Goal: Task Accomplishment & Management: Manage account settings

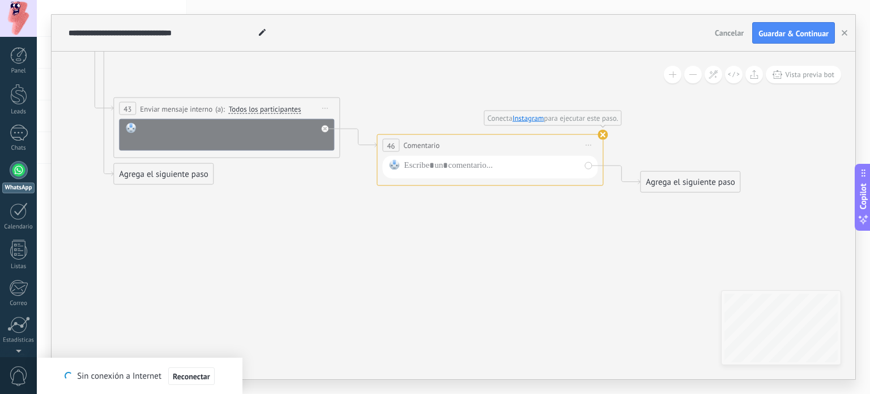
click at [526, 120] on link "Instagram" at bounding box center [529, 118] width 32 height 10
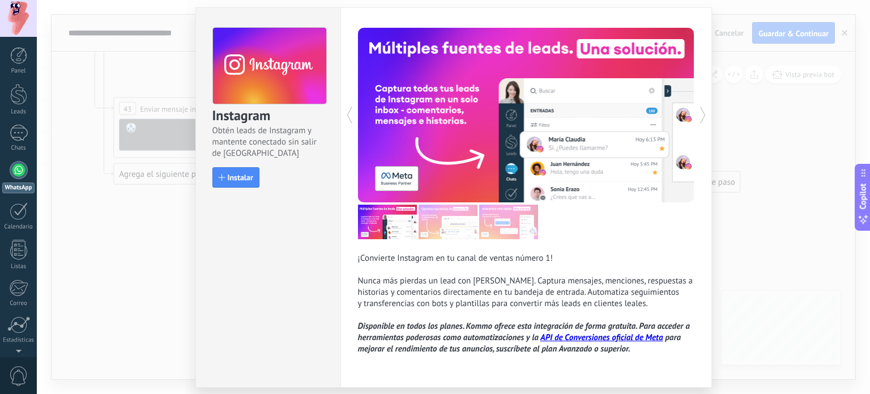
scroll to position [8, 0]
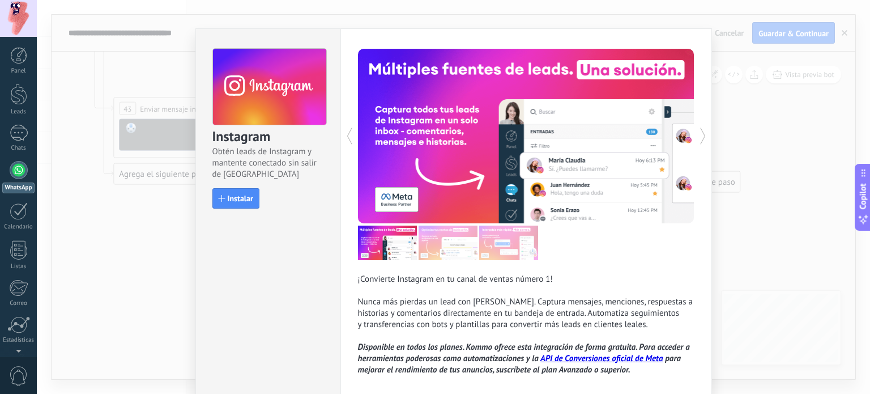
click at [138, 265] on div "Instagram Obtén leads de Instagram y mantente conectado sin salir de Kommo Inst…" at bounding box center [454, 197] width 834 height 394
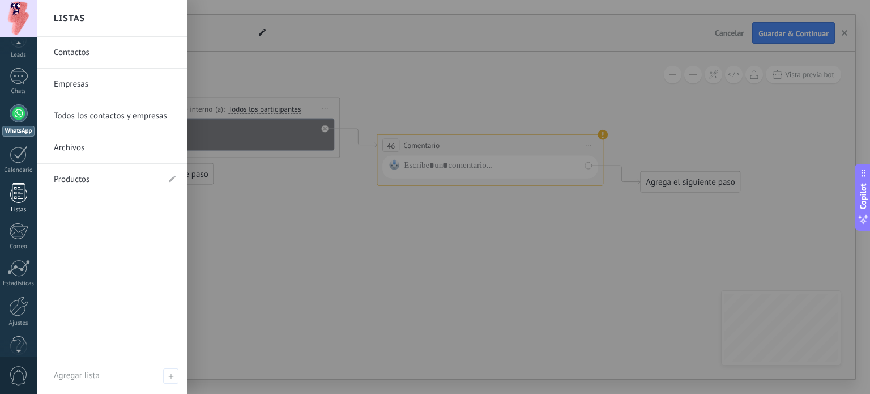
scroll to position [77, 0]
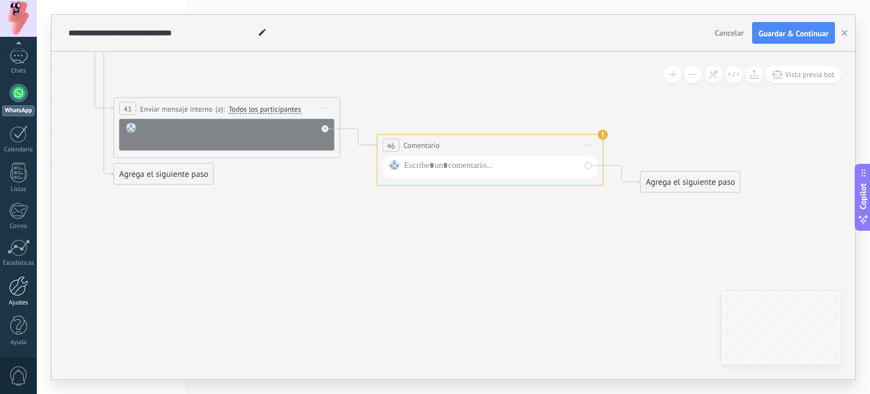
click at [5, 294] on link "Ajustes" at bounding box center [18, 291] width 37 height 31
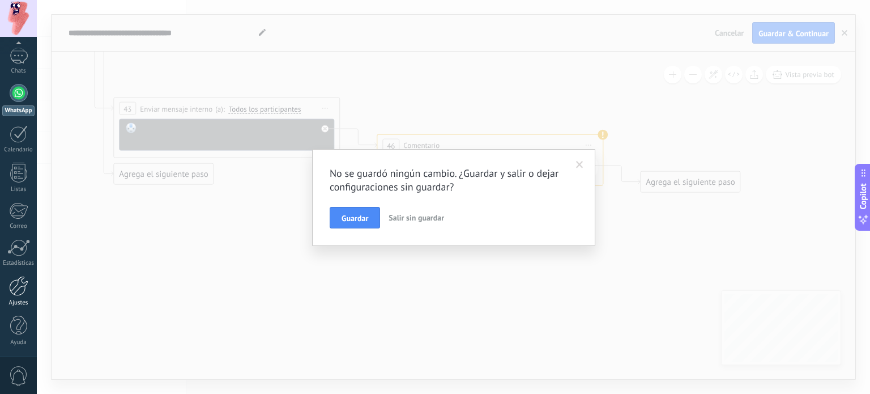
scroll to position [0, 0]
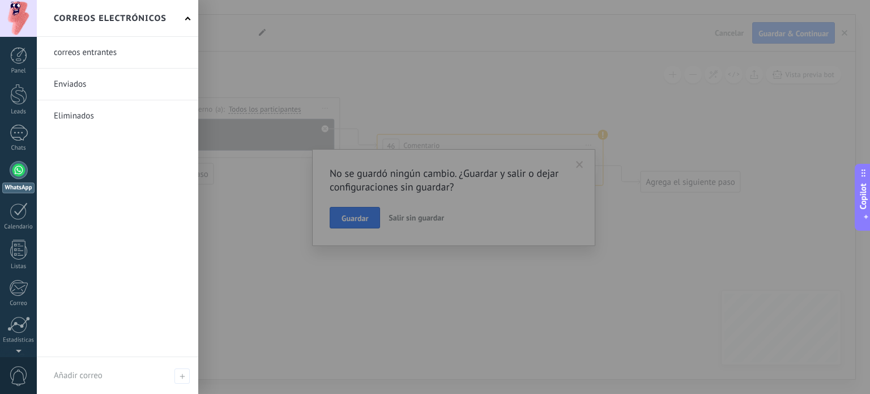
click at [131, 56] on link at bounding box center [117, 52] width 161 height 31
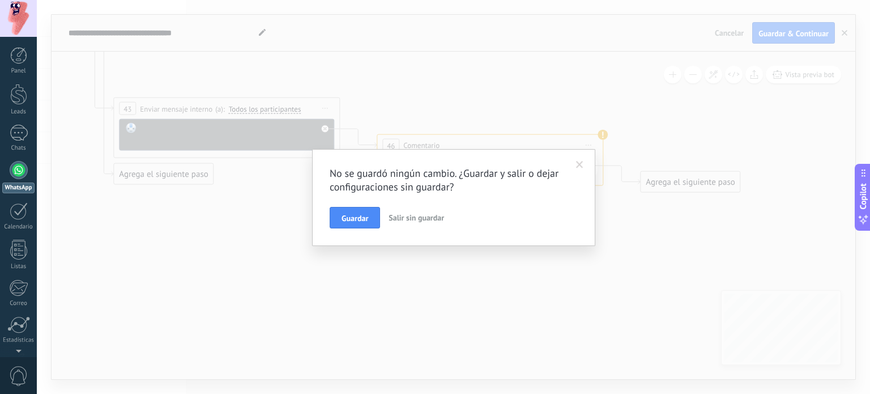
click at [416, 212] on span "Salir sin guardar" at bounding box center [417, 217] width 56 height 10
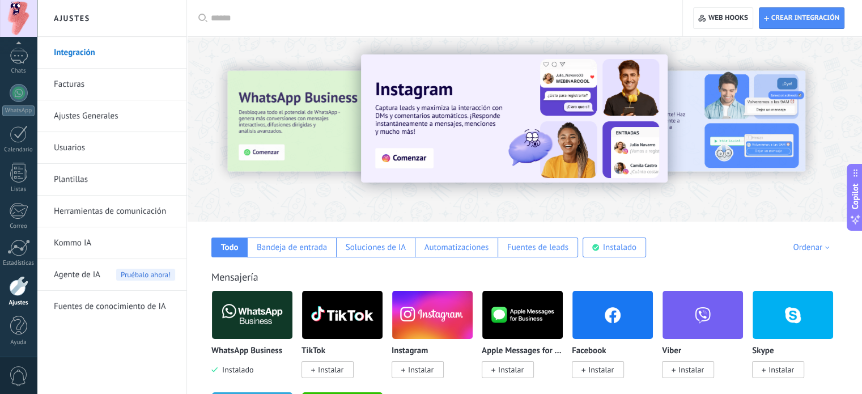
scroll to position [113, 0]
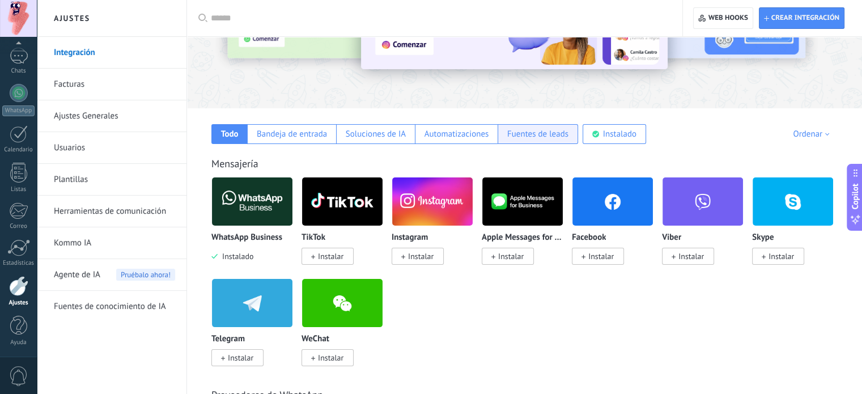
click at [538, 141] on div "Fuentes de leads" at bounding box center [537, 134] width 80 height 20
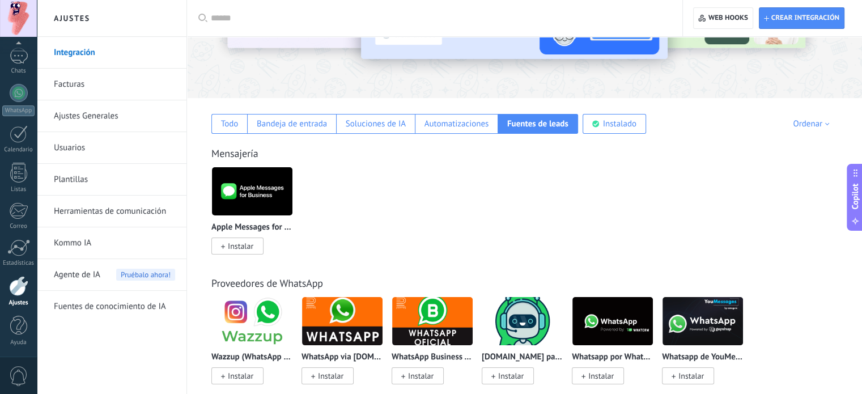
scroll to position [96, 0]
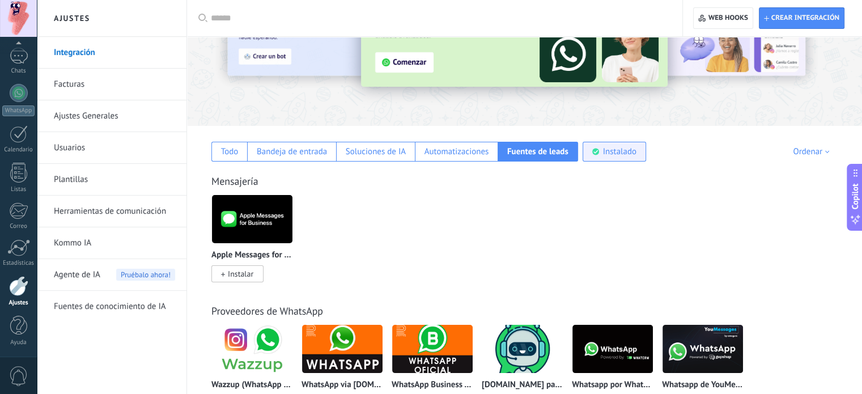
click at [628, 151] on div "Instalado" at bounding box center [619, 151] width 33 height 11
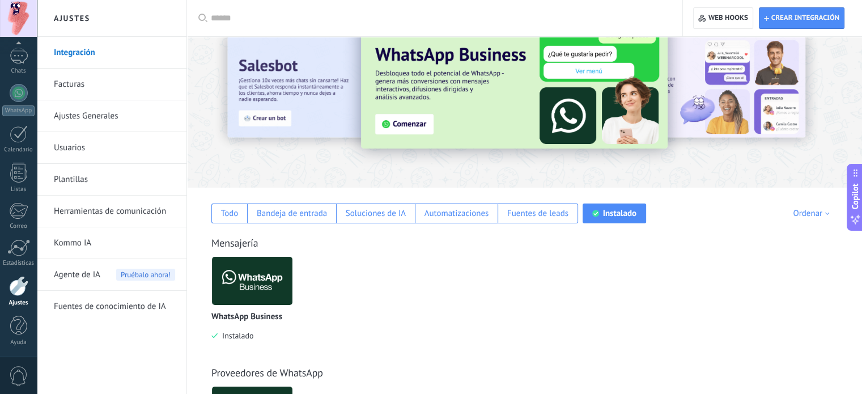
scroll to position [29, 0]
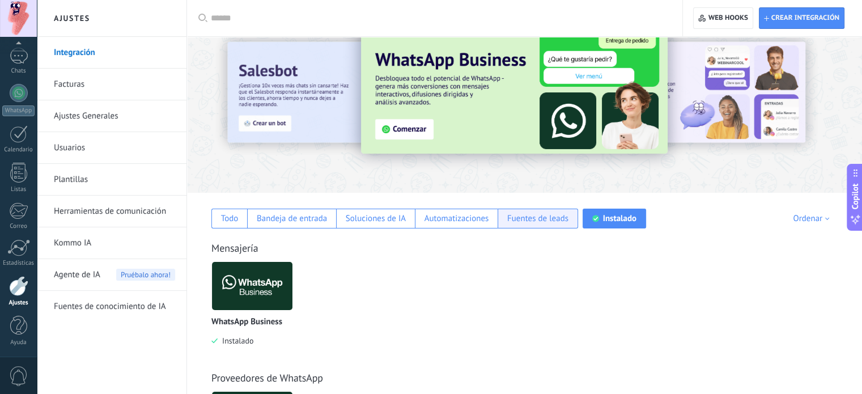
click at [543, 219] on div "Fuentes de leads" at bounding box center [537, 218] width 61 height 11
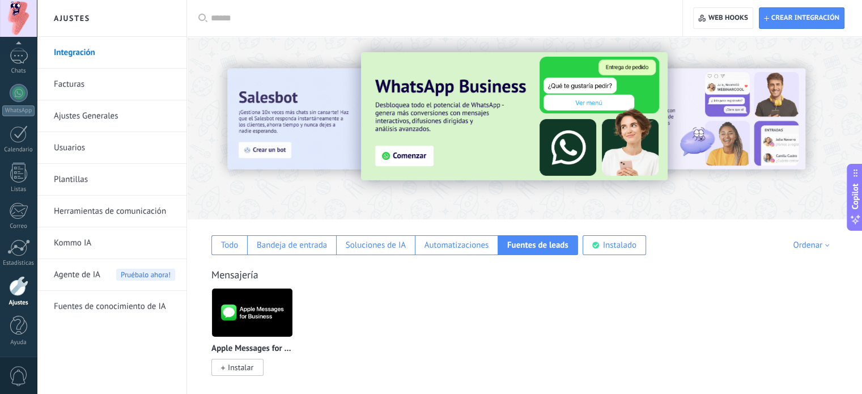
scroll to position [0, 0]
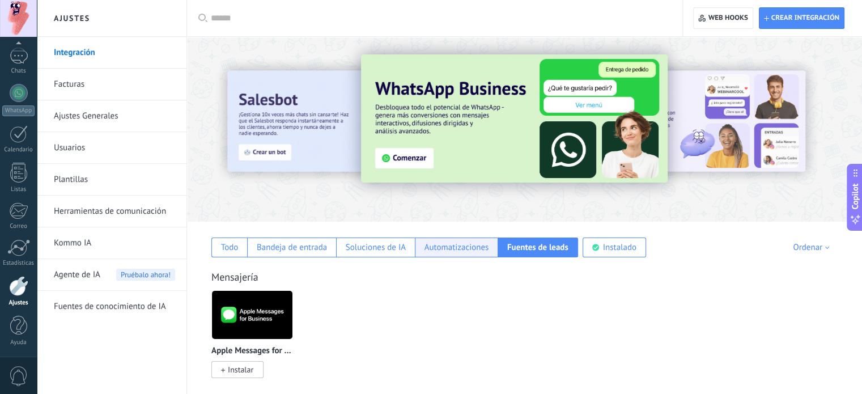
click at [473, 251] on div "Automatizaciones" at bounding box center [456, 247] width 65 height 11
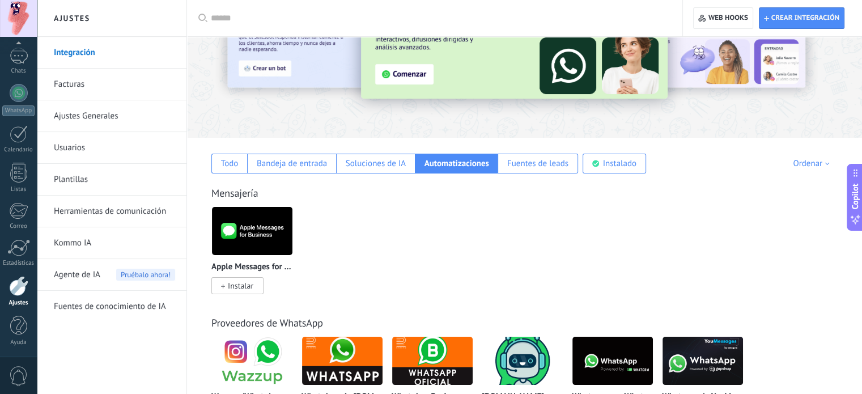
scroll to position [57, 0]
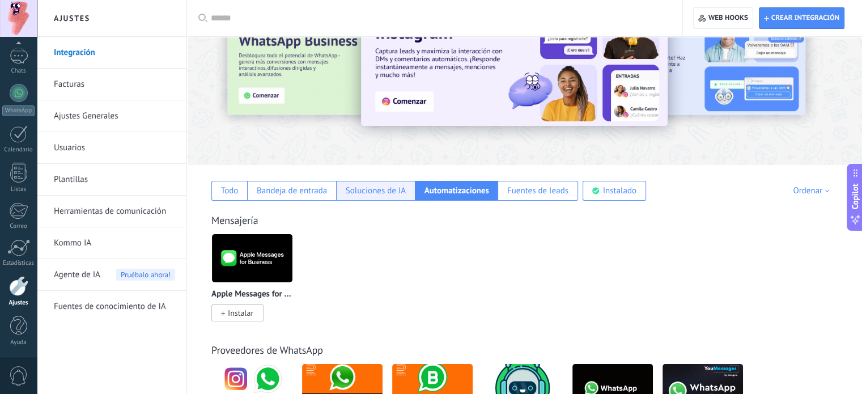
click at [380, 186] on div "Soluciones de IA" at bounding box center [376, 190] width 60 height 11
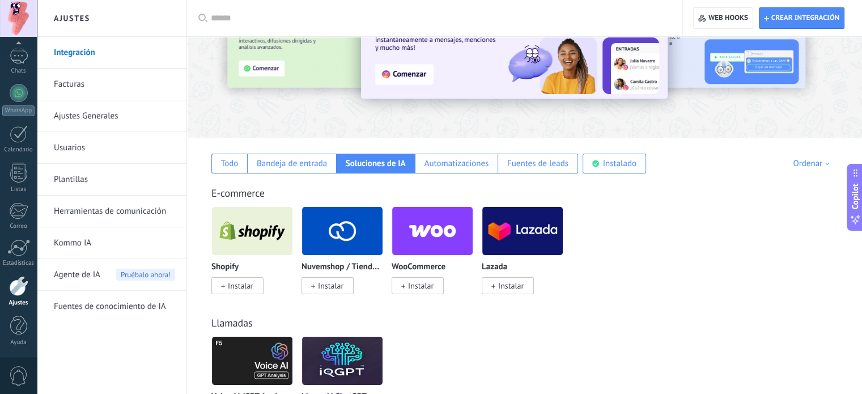
scroll to position [63, 0]
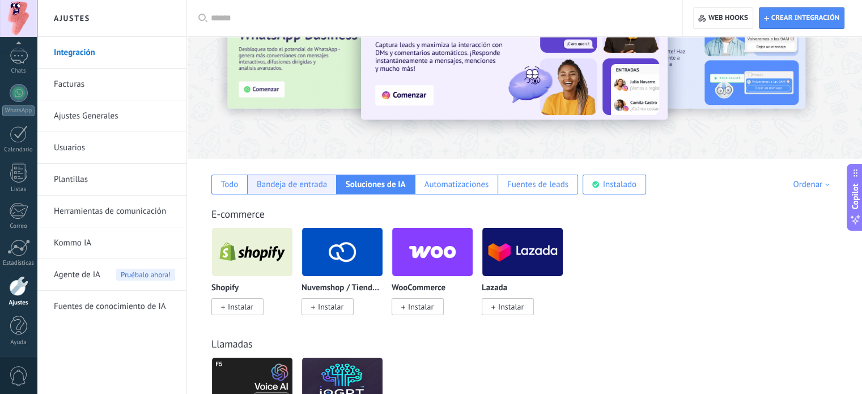
click at [292, 177] on div "Bandeja de entrada" at bounding box center [291, 185] width 89 height 20
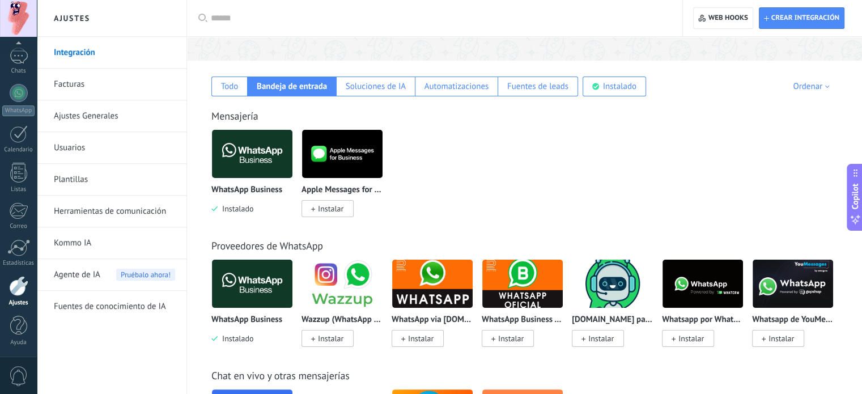
scroll to position [176, 0]
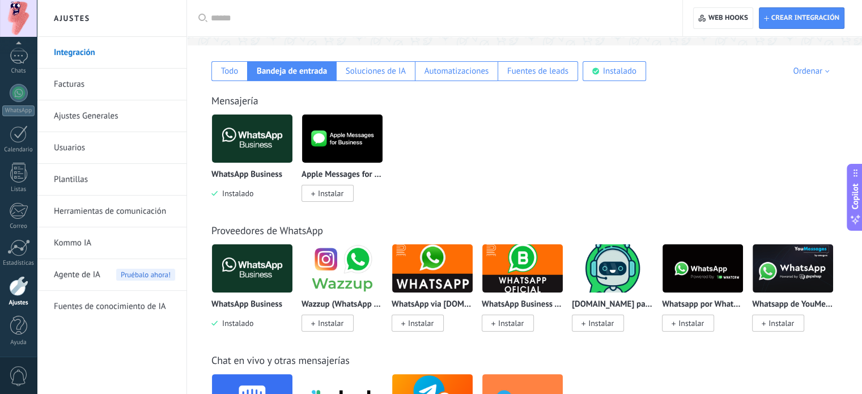
click at [233, 82] on div "Mensajería WhatsApp Business Instalado Apple Messages for Business Instalar" at bounding box center [524, 136] width 652 height 130
click at [231, 74] on div "Todo" at bounding box center [230, 71] width 18 height 11
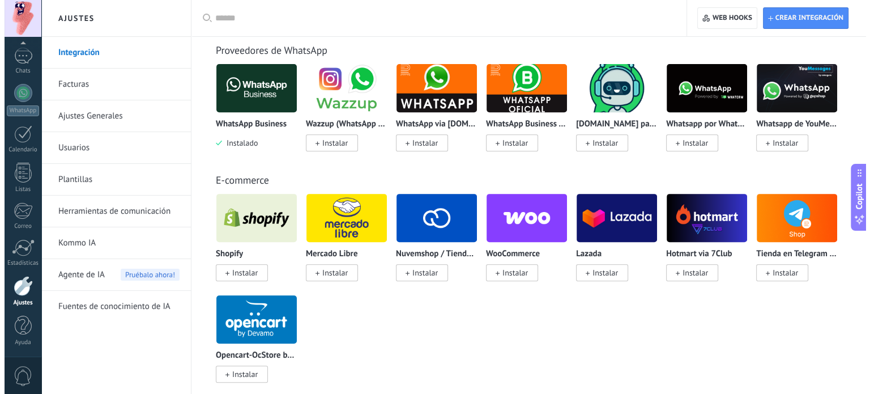
scroll to position [499, 0]
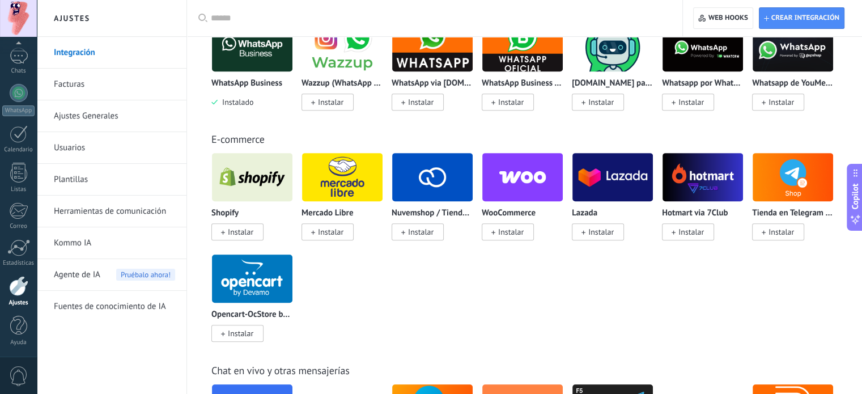
drag, startPoint x: 733, startPoint y: 214, endPoint x: 659, endPoint y: 213, distance: 73.7
click at [659, 213] on div "Shopify Instalar [PERSON_NAME] Libre Instalar Nuvemshop / Tiendanube Instalar W…" at bounding box center [530, 253] width 638 height 203
click at [718, 174] on img at bounding box center [702, 177] width 80 height 55
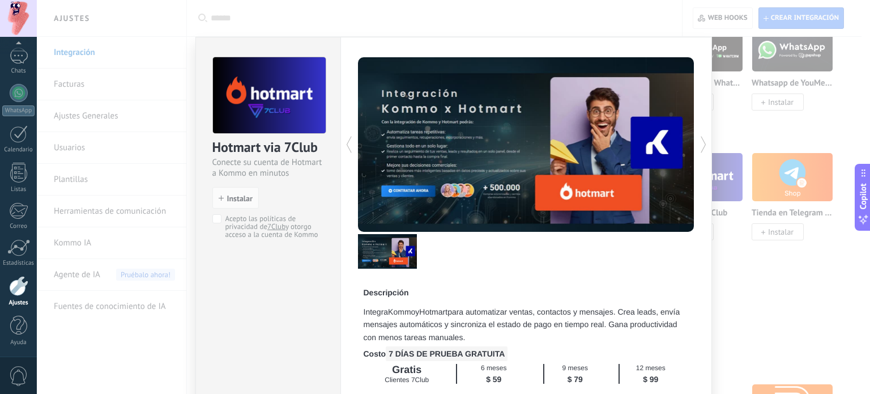
scroll to position [57, 0]
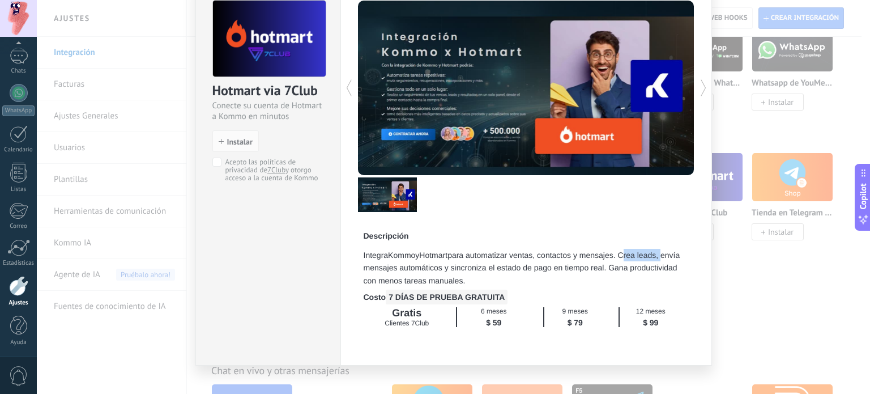
drag, startPoint x: 623, startPoint y: 255, endPoint x: 666, endPoint y: 256, distance: 42.5
click at [666, 256] on p "Integra Kommo y Hotmart para automatizar ventas, contactos y mensajes. Crea lea…" at bounding box center [526, 268] width 325 height 38
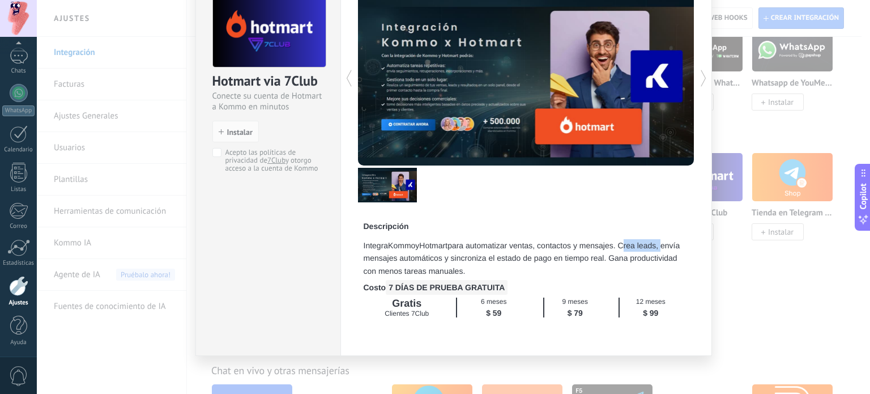
scroll to position [71, 0]
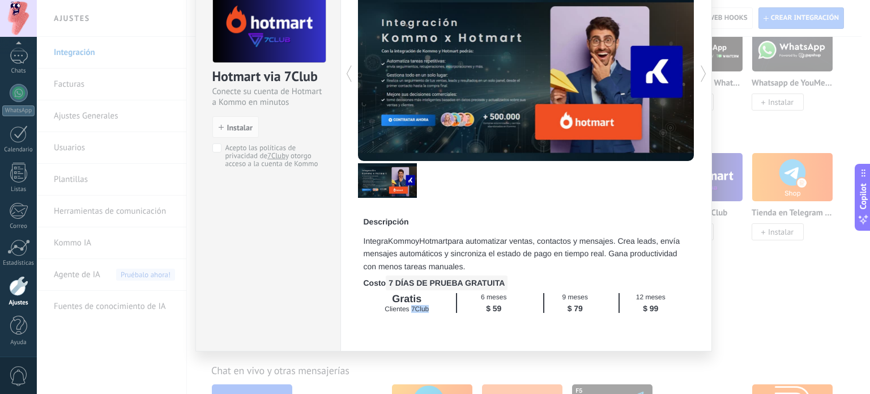
drag, startPoint x: 430, startPoint y: 308, endPoint x: 410, endPoint y: 310, distance: 19.4
click at [410, 310] on p "Clientes 7Club" at bounding box center [407, 309] width 65 height 8
click at [755, 311] on div "Hotmart via 7Club Conecte su cuenta de Hotmart a Kommo en minutos install Insta…" at bounding box center [454, 197] width 834 height 394
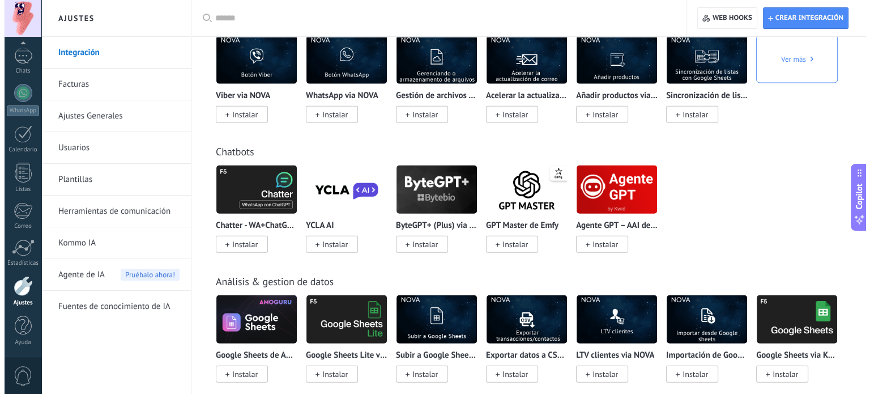
scroll to position [2708, 0]
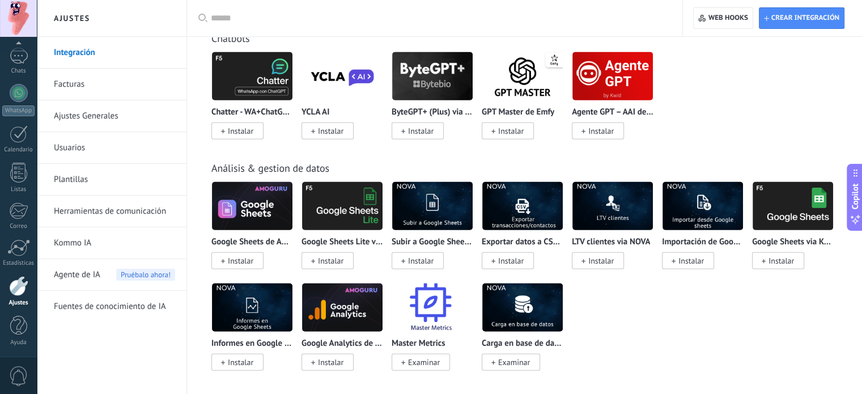
click at [331, 211] on img at bounding box center [342, 205] width 80 height 55
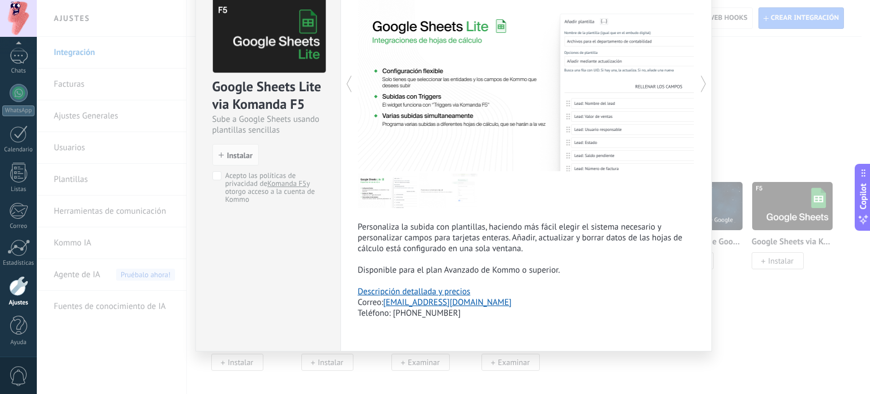
scroll to position [5, 0]
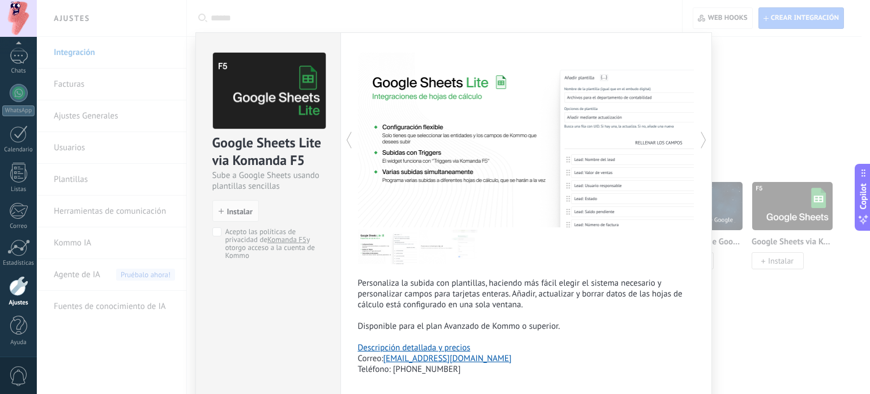
click at [258, 24] on div "Google Sheets Lite via Komanda F5 Sube a Google Sheets usando plantillas sencil…" at bounding box center [454, 197] width 834 height 394
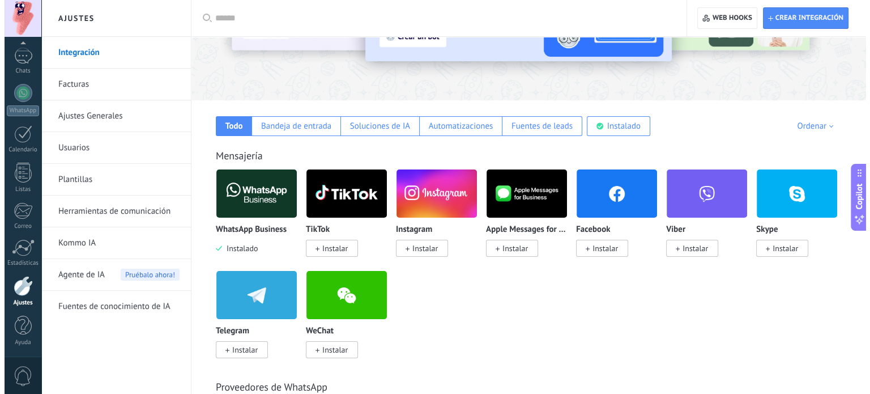
scroll to position [0, 0]
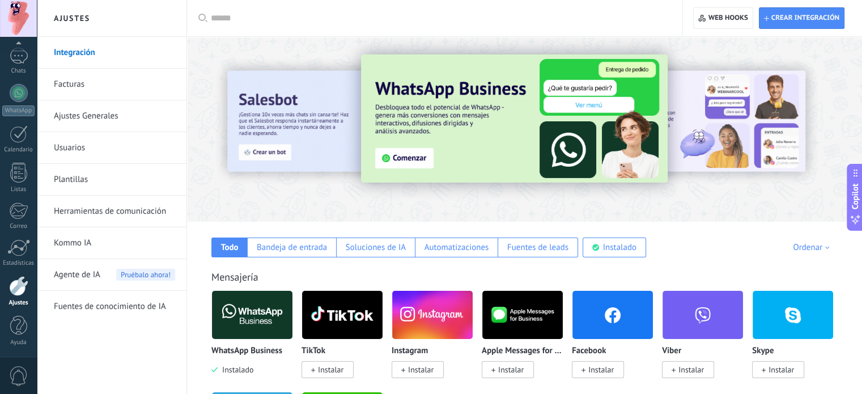
click at [114, 117] on link "Ajustes Generales" at bounding box center [114, 116] width 121 height 32
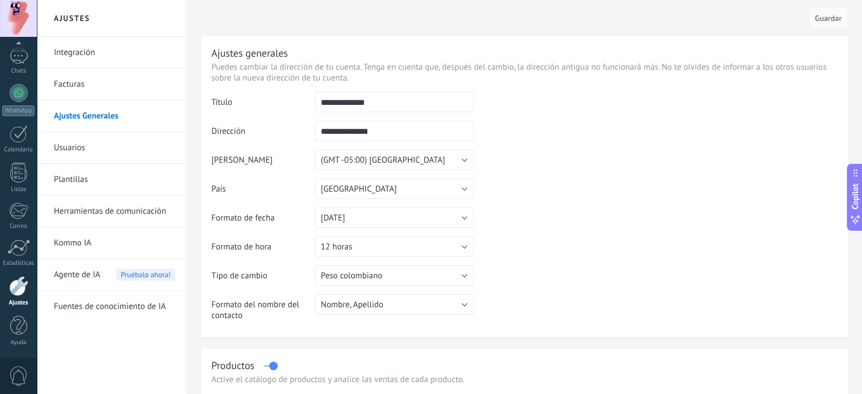
click at [83, 152] on link "Usuarios" at bounding box center [114, 148] width 121 height 32
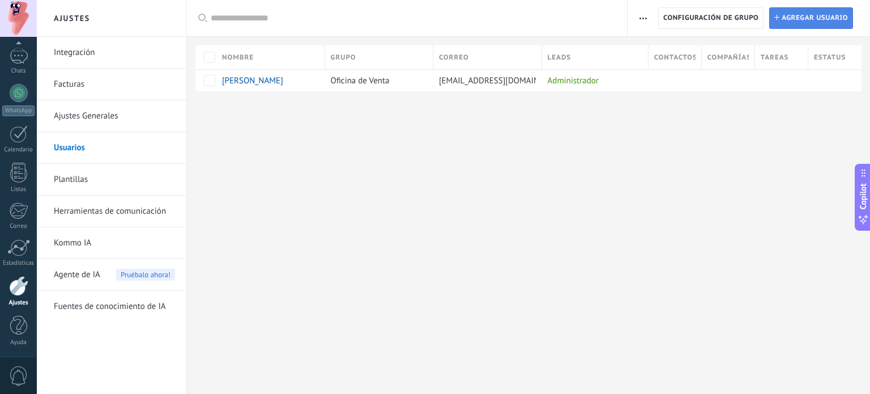
click at [807, 15] on span "Agregar usuario" at bounding box center [815, 18] width 66 height 20
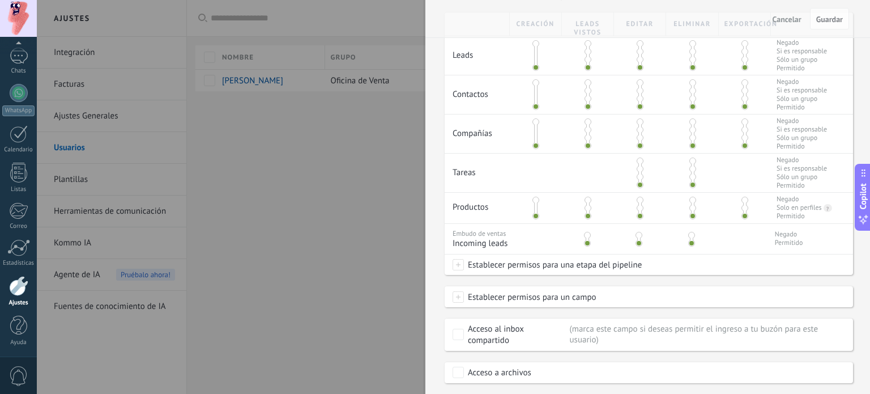
scroll to position [279, 0]
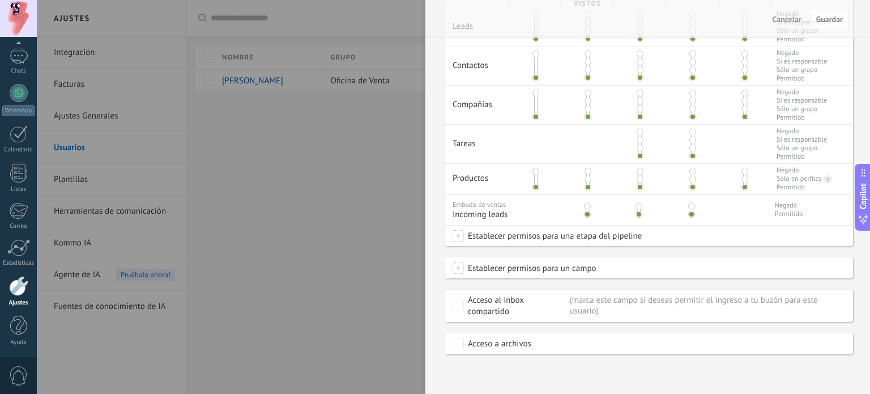
click at [359, 242] on div at bounding box center [435, 197] width 870 height 394
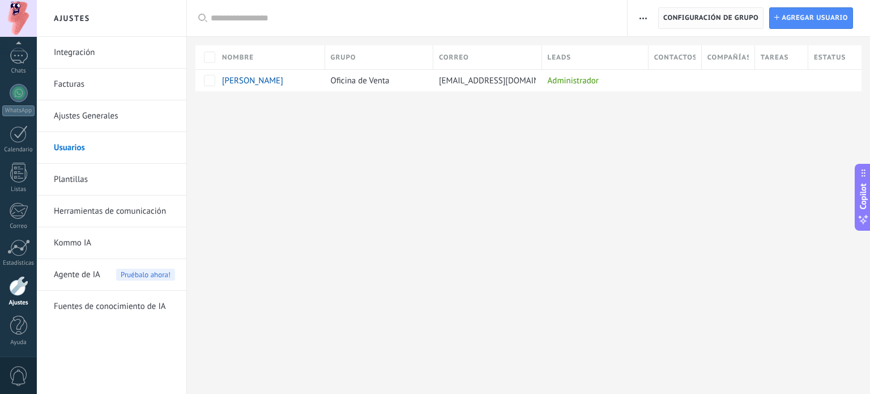
click at [732, 21] on span "Configuración de grupo" at bounding box center [711, 18] width 95 height 20
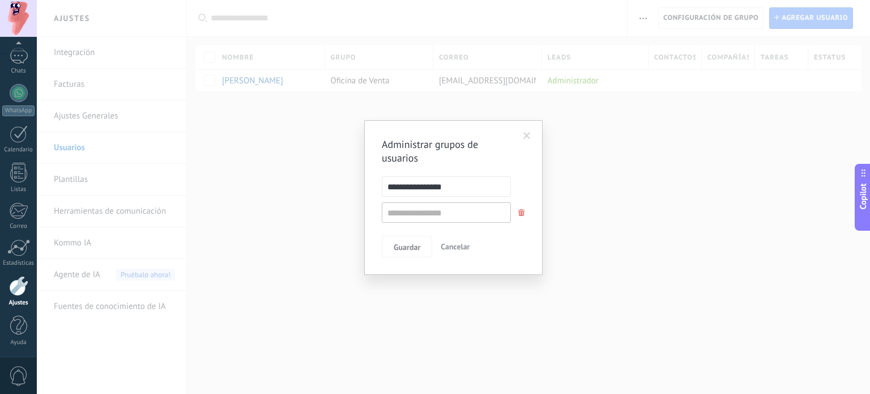
click at [526, 138] on span at bounding box center [527, 136] width 7 height 8
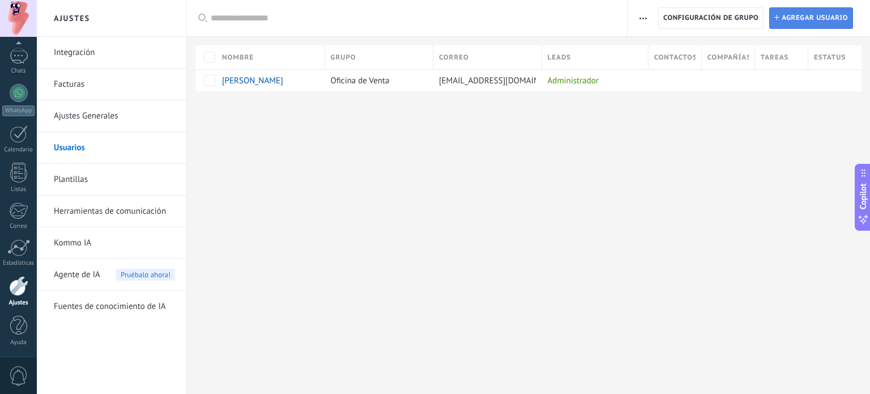
click at [789, 18] on span "Agregar usuario" at bounding box center [815, 18] width 66 height 20
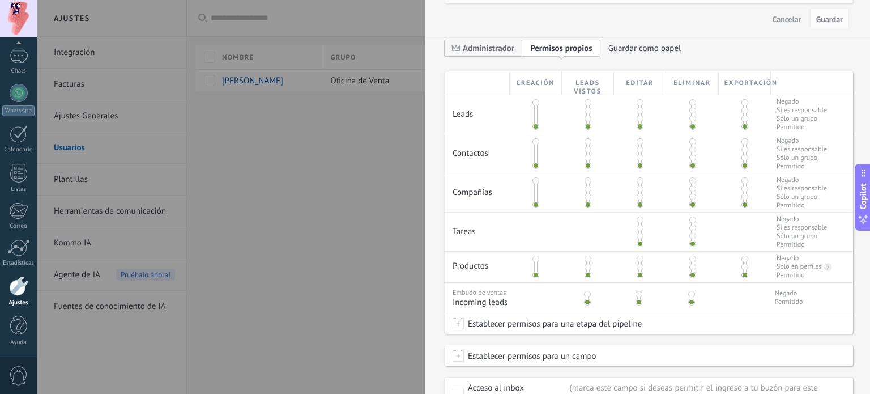
scroll to position [113, 0]
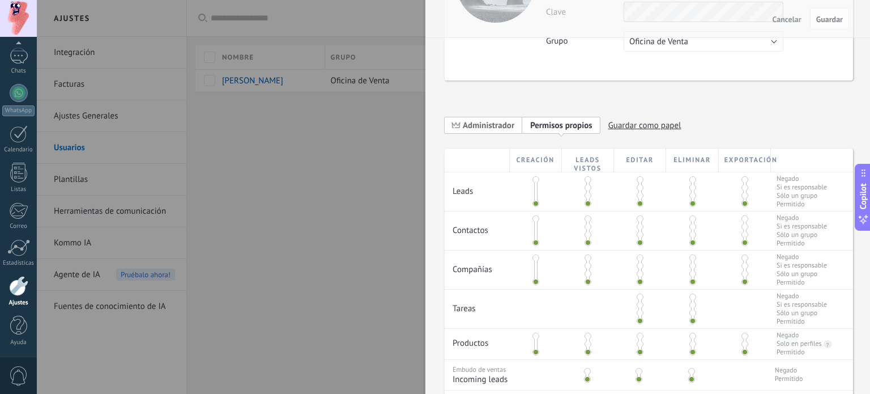
click at [496, 126] on span "Administrador" at bounding box center [489, 125] width 52 height 11
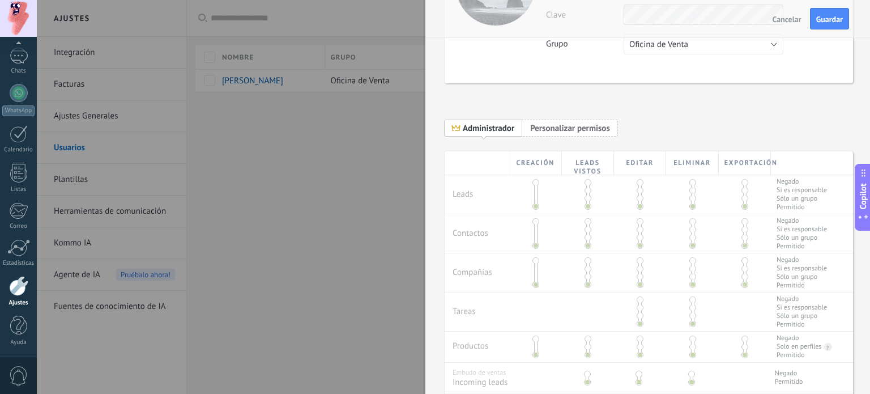
scroll to position [109, 0]
click at [588, 131] on span "Personalizar permisos" at bounding box center [570, 130] width 80 height 11
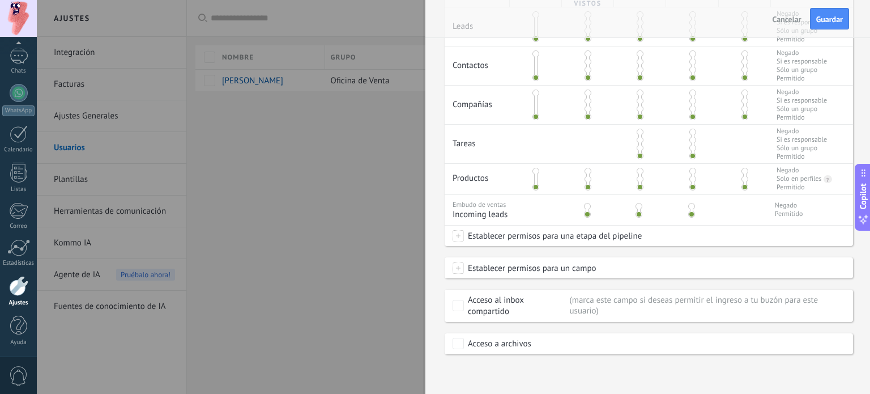
scroll to position [279, 0]
click at [796, 22] on span "Cancelar" at bounding box center [787, 19] width 29 height 8
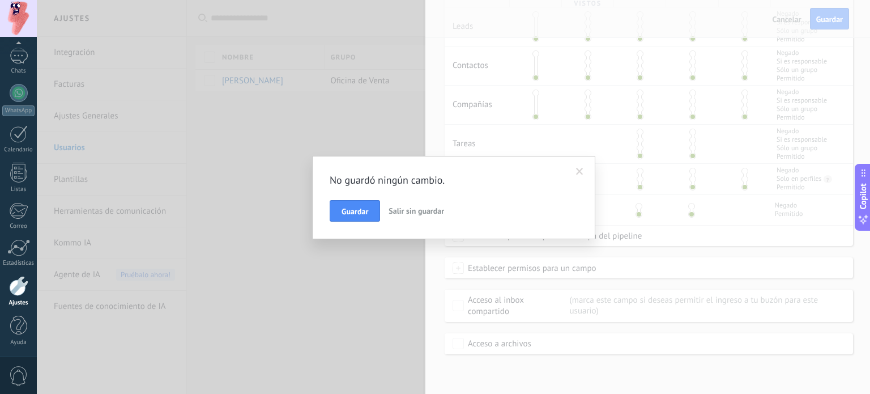
click at [435, 215] on span "Salir sin guardar" at bounding box center [417, 211] width 56 height 10
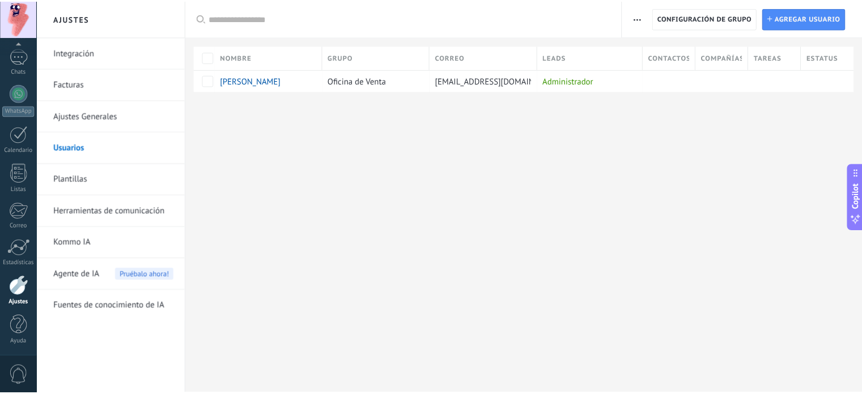
scroll to position [0, 0]
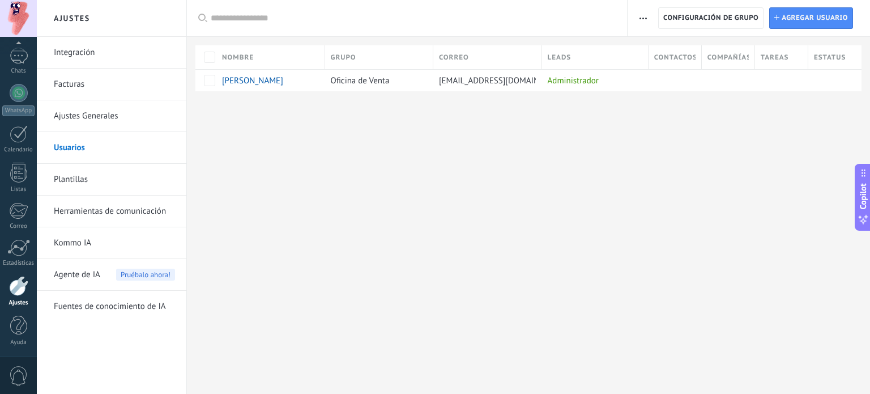
click at [111, 180] on link "Plantillas" at bounding box center [114, 180] width 121 height 32
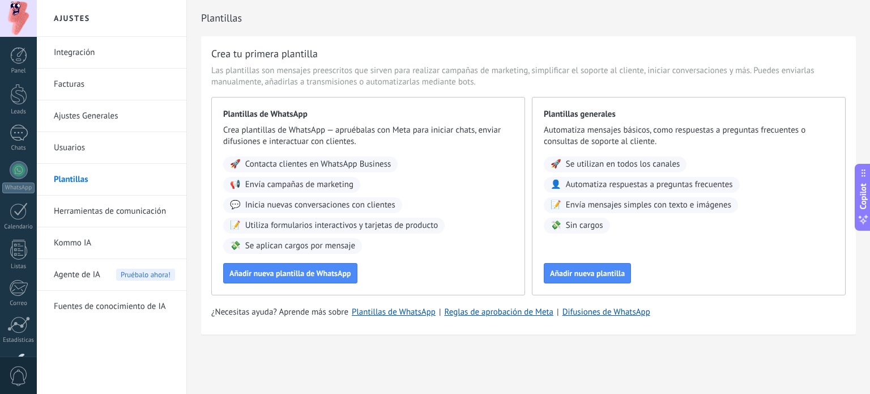
click at [108, 208] on link "Herramientas de comunicación" at bounding box center [114, 211] width 121 height 32
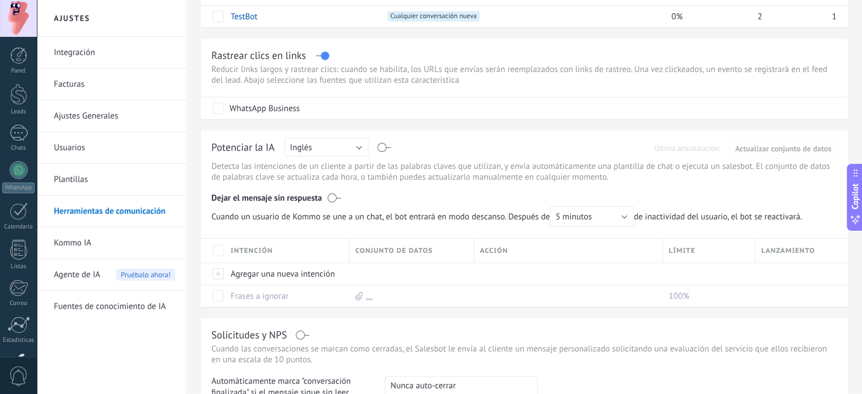
scroll to position [227, 0]
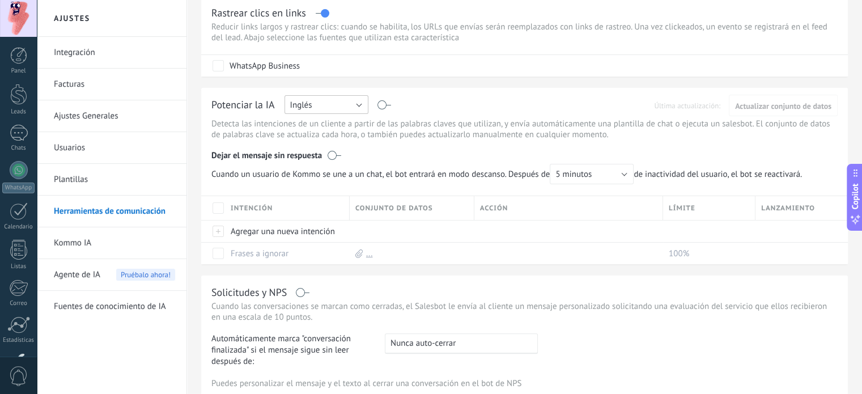
click at [359, 106] on button "Inglés" at bounding box center [326, 104] width 84 height 19
click at [437, 95] on div "Potenciar la IA Rusa Inglés Español Portugués Indonesio Turco Inglés Última act…" at bounding box center [524, 176] width 647 height 176
click at [326, 104] on button "Inglés" at bounding box center [326, 104] width 84 height 19
click at [317, 149] on span "Español" at bounding box center [321, 144] width 87 height 11
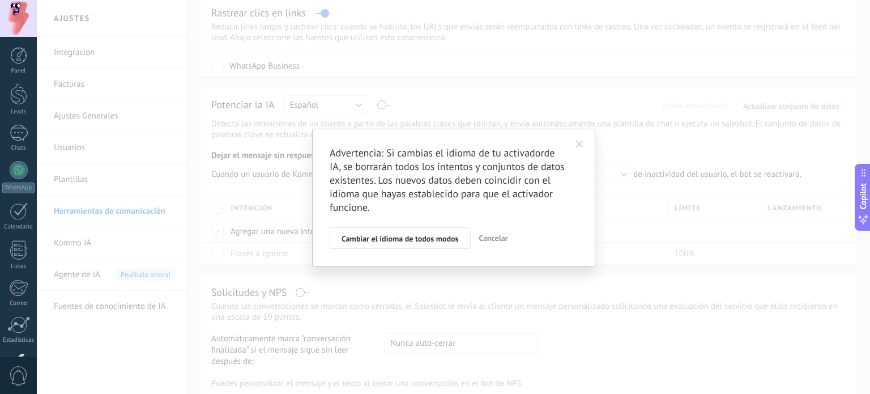
click at [576, 143] on span at bounding box center [579, 145] width 7 height 8
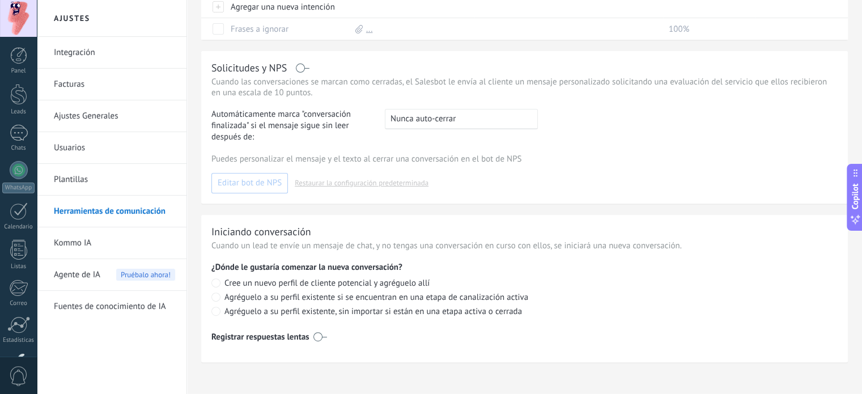
scroll to position [453, 0]
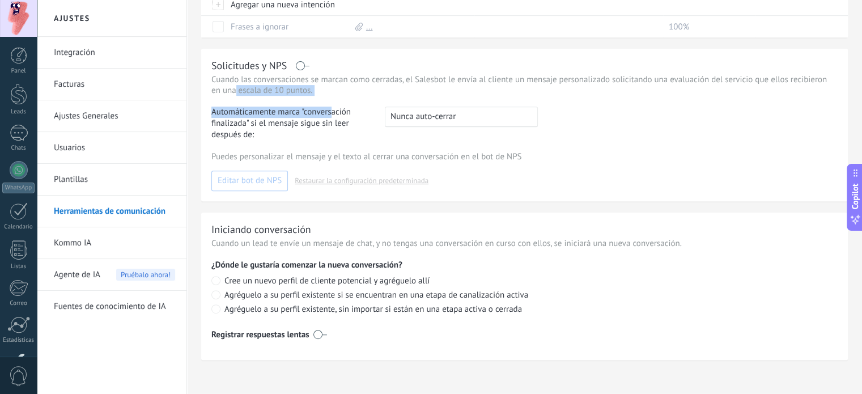
drag, startPoint x: 328, startPoint y: 104, endPoint x: 235, endPoint y: 86, distance: 94.7
click at [235, 86] on div "Solicitudes y NPS Cuando las conversaciones se marcan como cerradas, el Salesbo…" at bounding box center [524, 125] width 647 height 152
click at [367, 99] on div "Solicitudes y NPS Cuando las conversaciones se marcan como cerradas, el Salesbo…" at bounding box center [524, 125] width 647 height 152
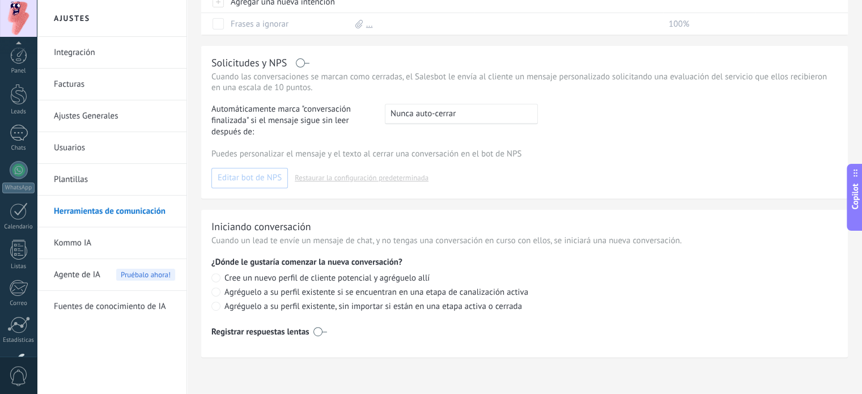
scroll to position [77, 0]
click at [97, 244] on link "Kommo IA" at bounding box center [114, 243] width 121 height 32
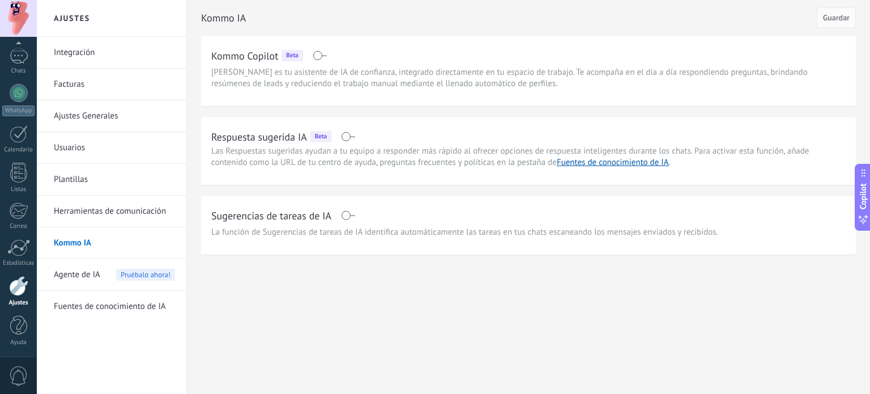
click at [81, 274] on span "Agente de IA" at bounding box center [77, 275] width 46 height 32
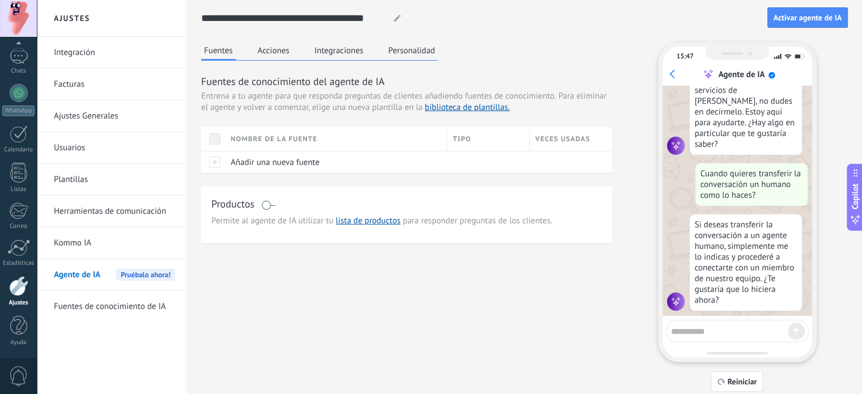
click at [286, 60] on div "Fuentes Acciones Integraciones Personalidad" at bounding box center [319, 51] width 237 height 19
click at [287, 50] on button "Acciones" at bounding box center [273, 50] width 37 height 17
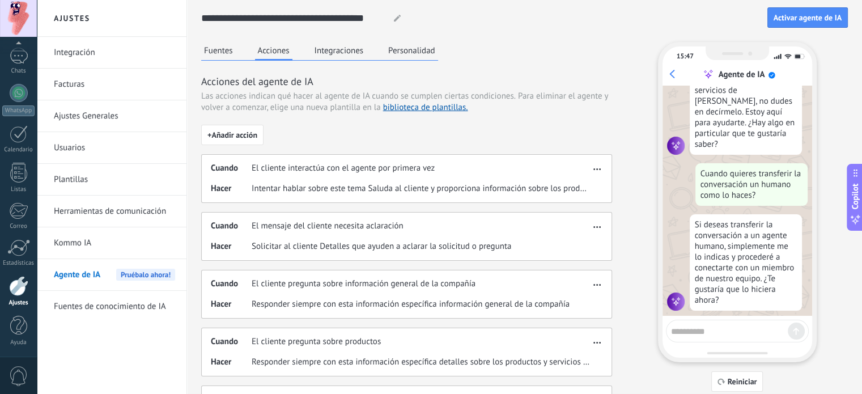
click at [331, 49] on button "Integraciones" at bounding box center [339, 50] width 55 height 17
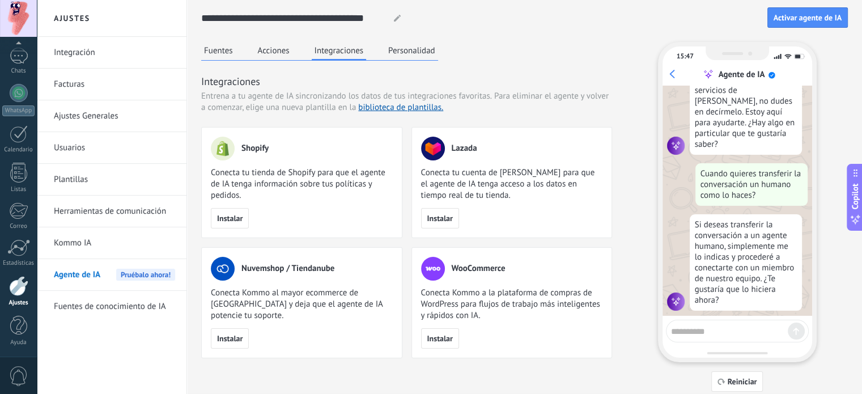
click at [417, 49] on button "Personalidad" at bounding box center [411, 50] width 53 height 17
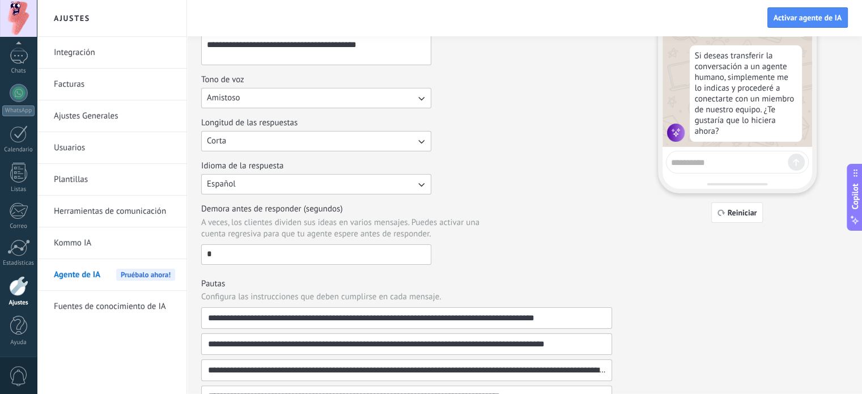
scroll to position [170, 0]
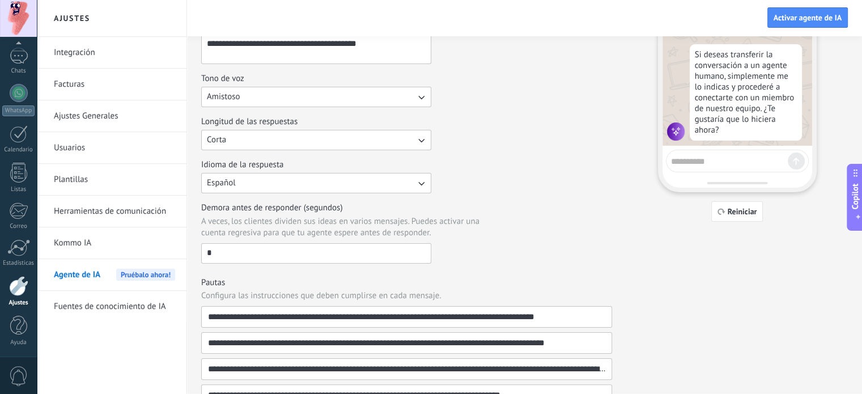
click at [110, 308] on link "Fuentes de conocimiento de IA" at bounding box center [114, 307] width 121 height 32
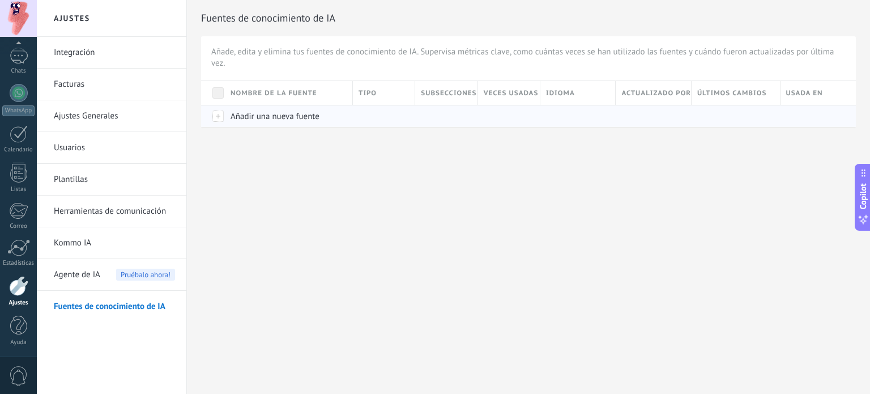
click at [261, 121] on span "Añadir una nueva fuente" at bounding box center [275, 116] width 89 height 11
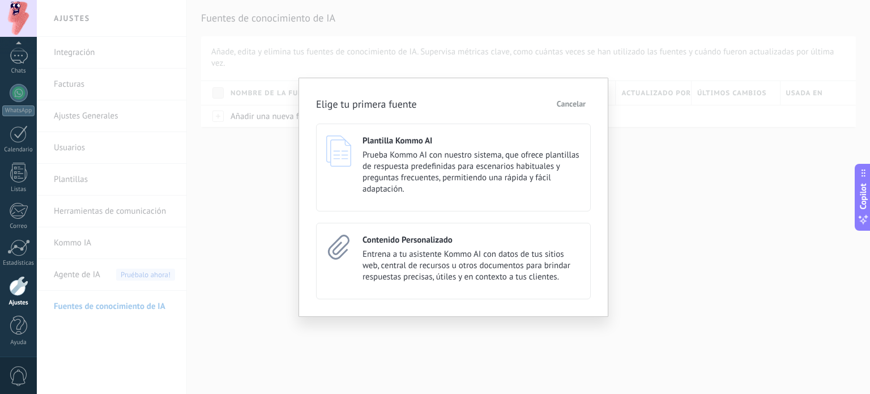
click at [563, 103] on span "Cancelar" at bounding box center [571, 104] width 29 height 8
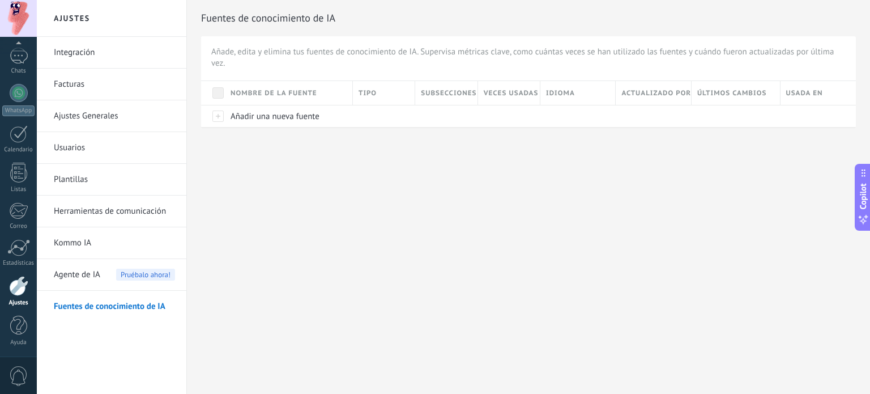
click at [416, 188] on div "Ajustes Integración Facturas Ajustes Generales Usuarios Plantillas Herramientas…" at bounding box center [454, 197] width 834 height 394
